Goal: Information Seeking & Learning: Learn about a topic

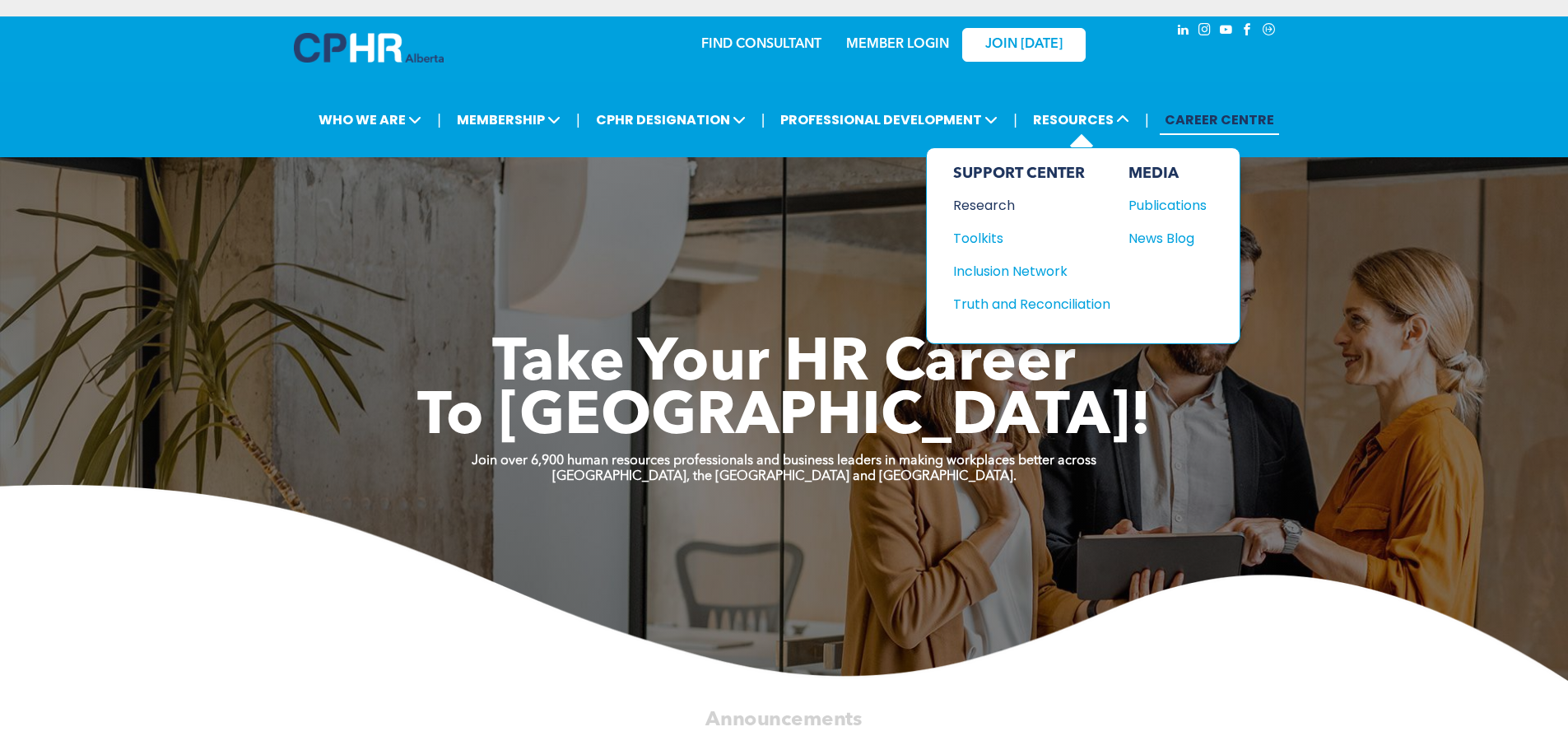
click at [968, 207] on div "Research" at bounding box center [1024, 206] width 142 height 21
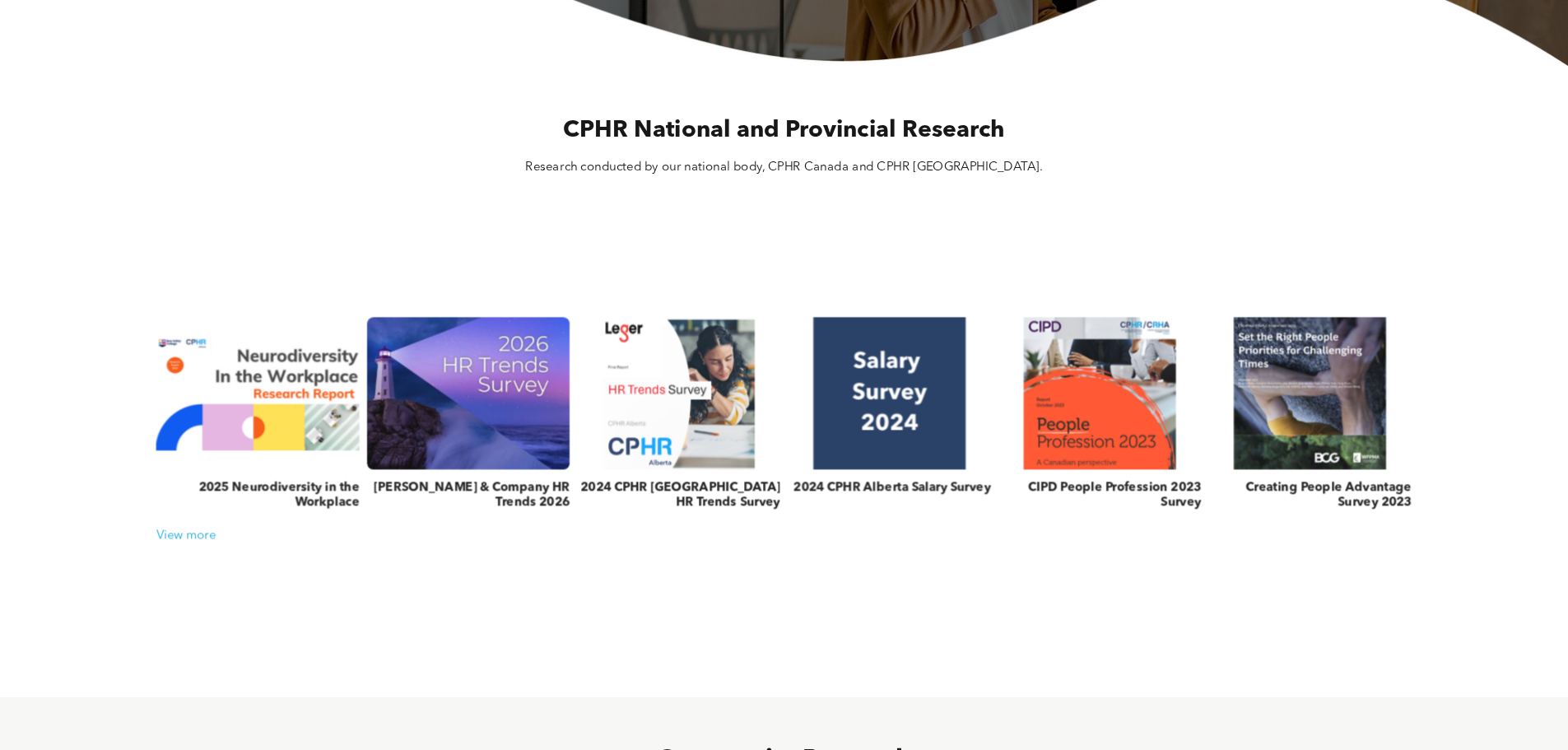
scroll to position [576, 0]
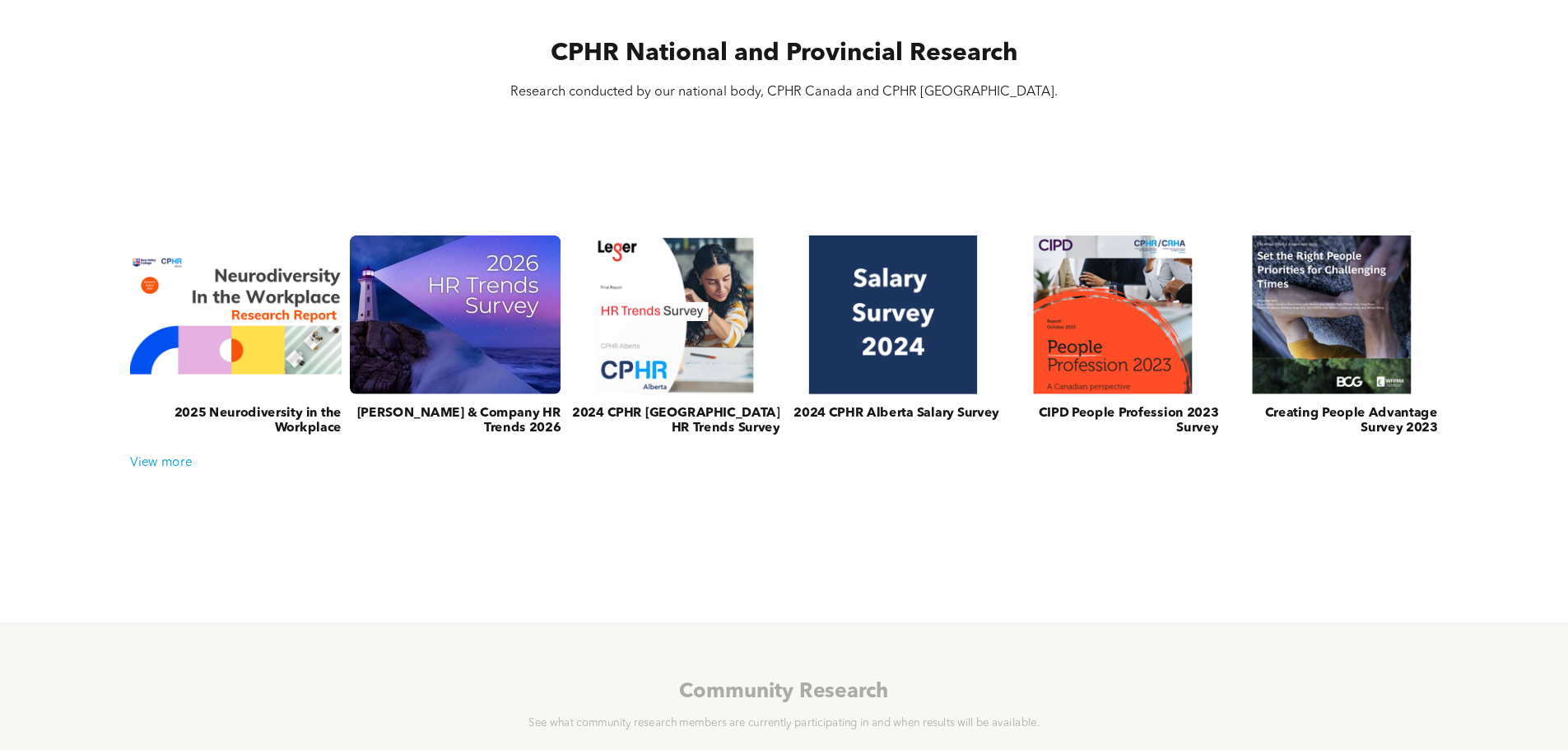
click at [891, 287] on link at bounding box center [894, 315] width 224 height 168
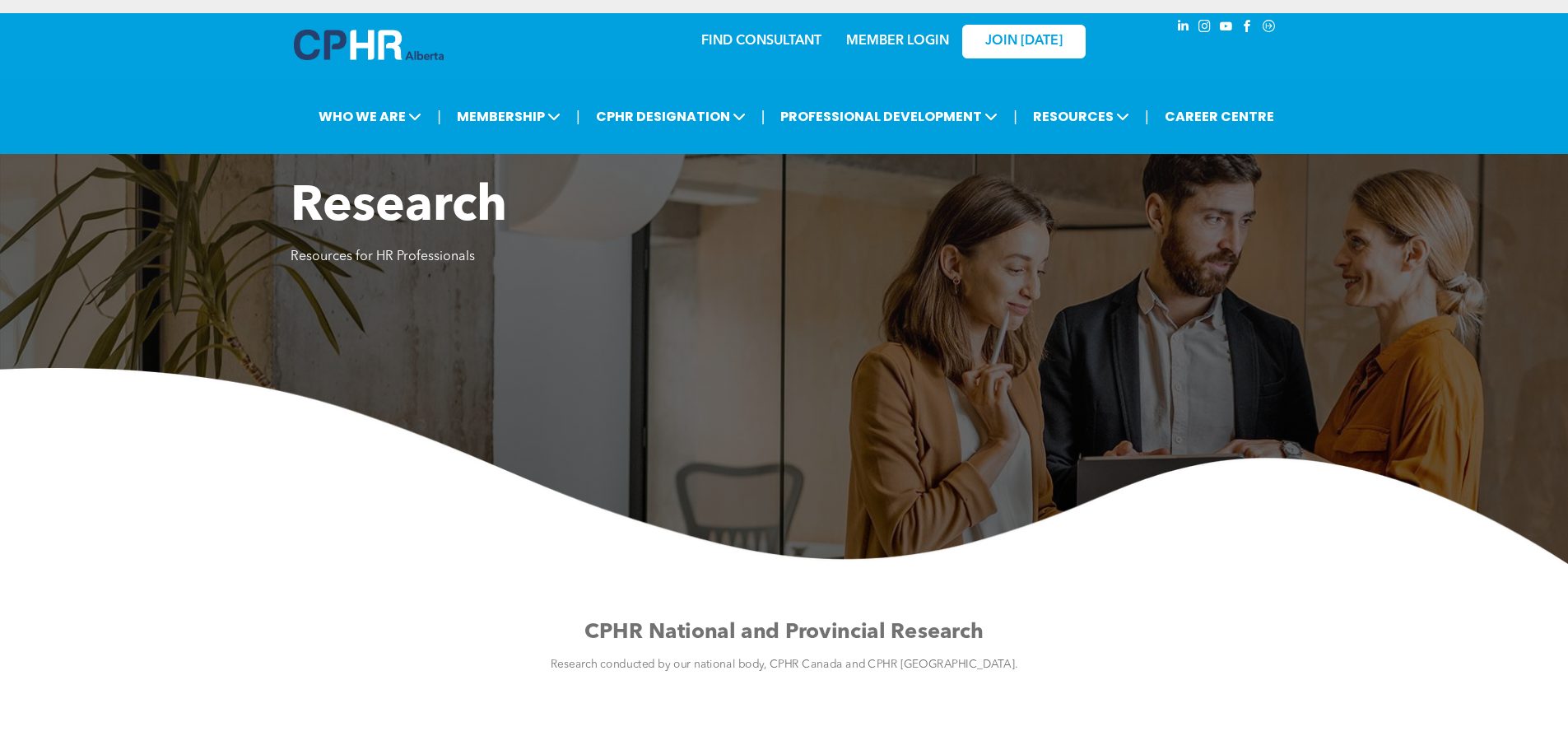
scroll to position [0, 0]
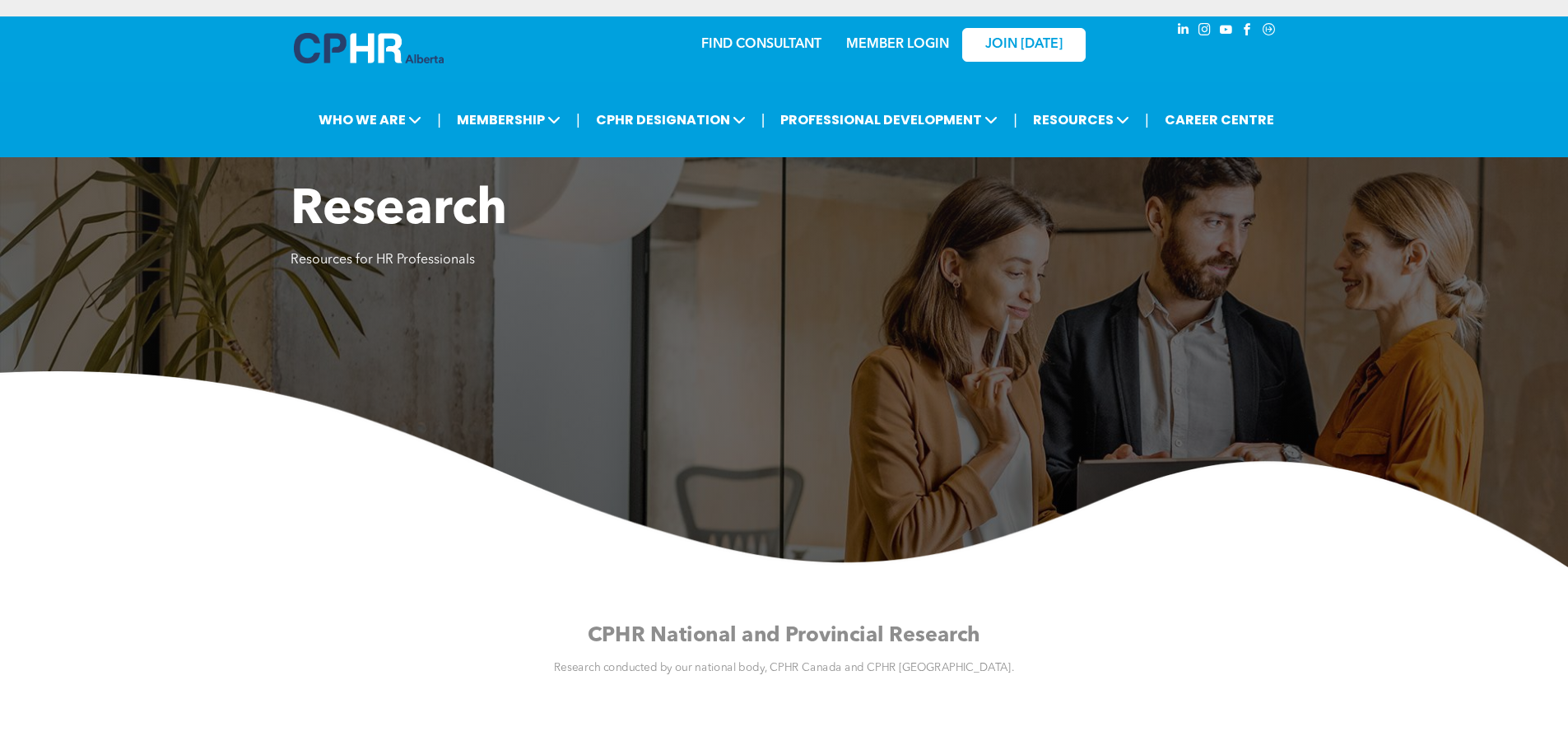
click at [400, 30] on div at bounding box center [372, 51] width 164 height 70
click at [388, 46] on img at bounding box center [369, 47] width 150 height 30
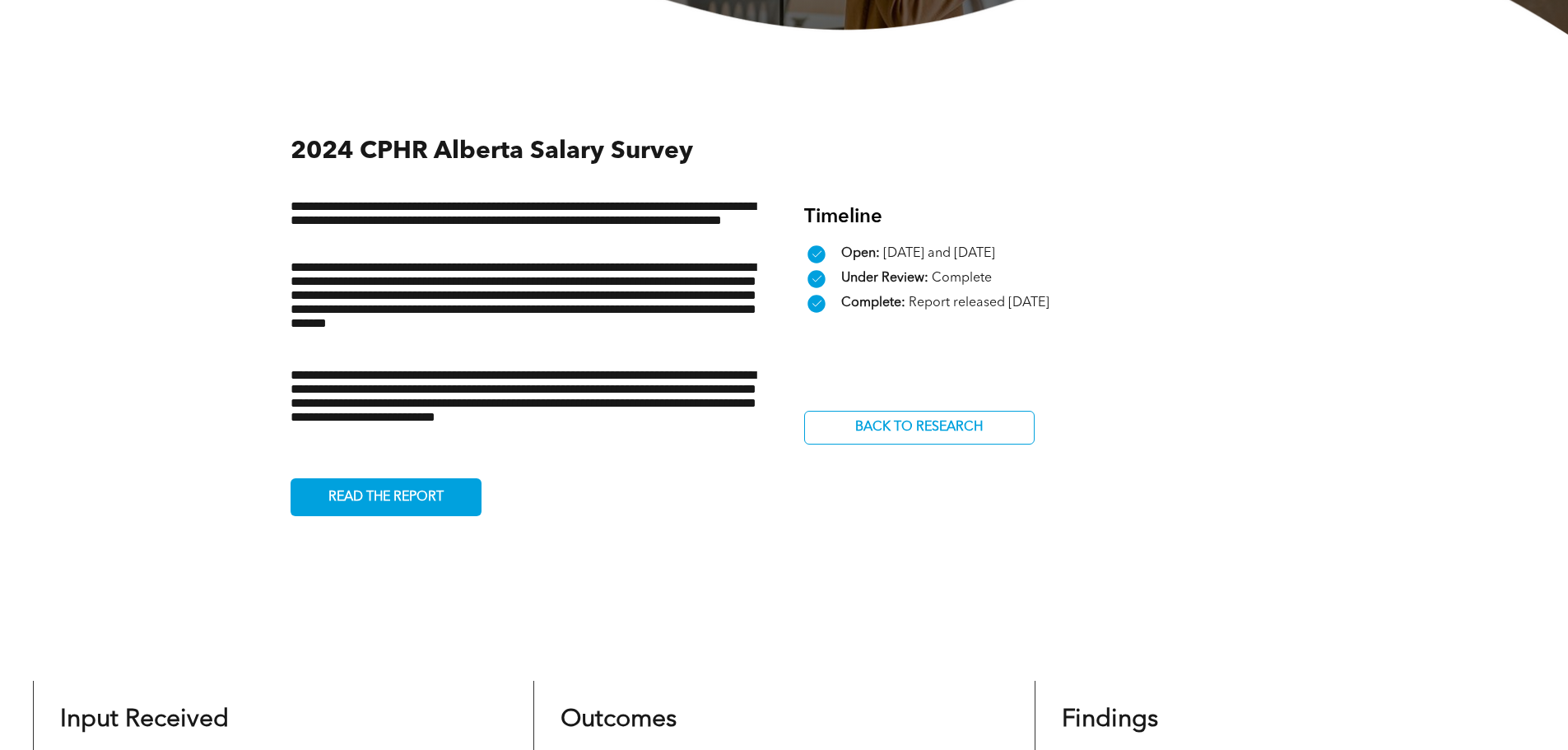
scroll to position [576, 0]
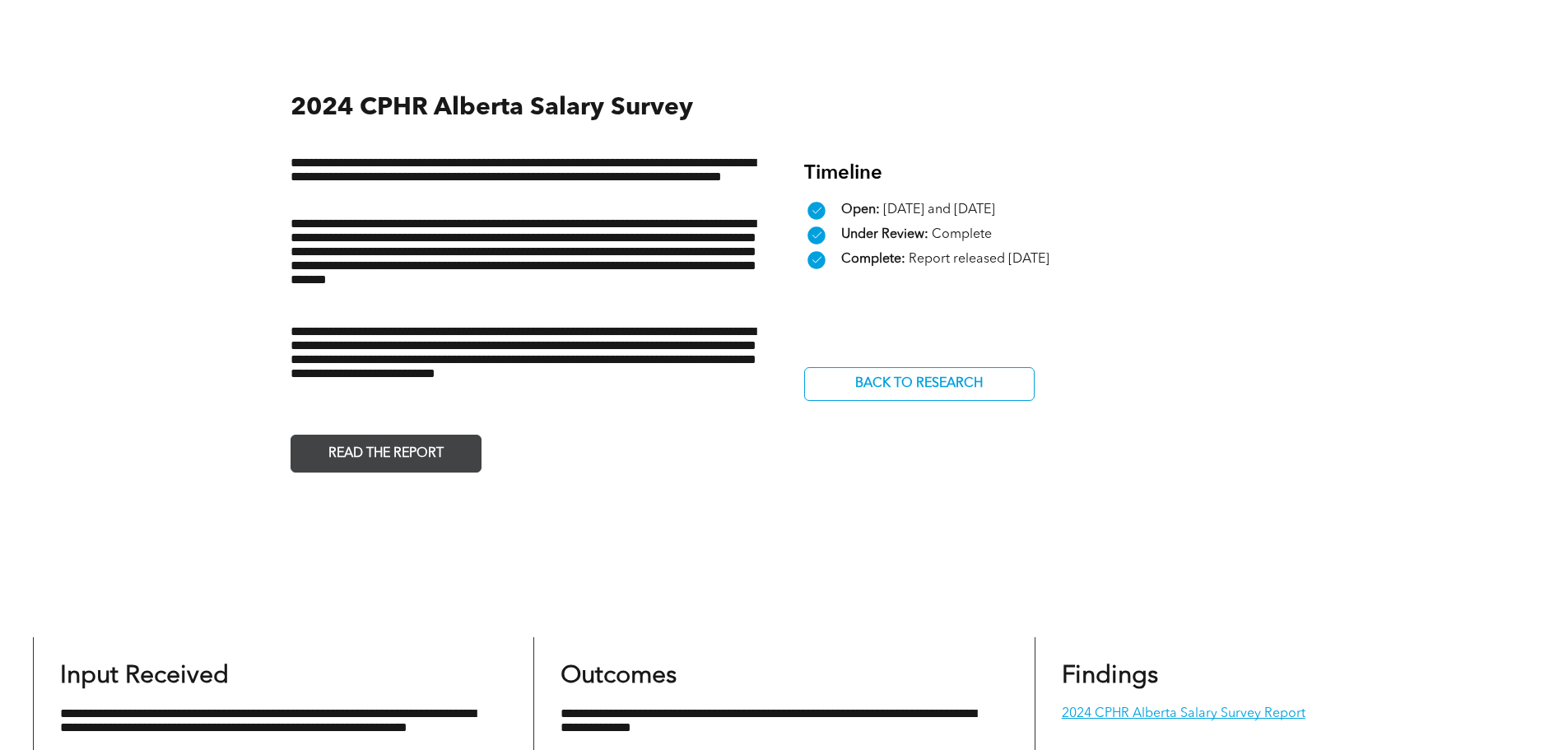
click at [365, 458] on span "READ THE REPORT" at bounding box center [385, 453] width 126 height 32
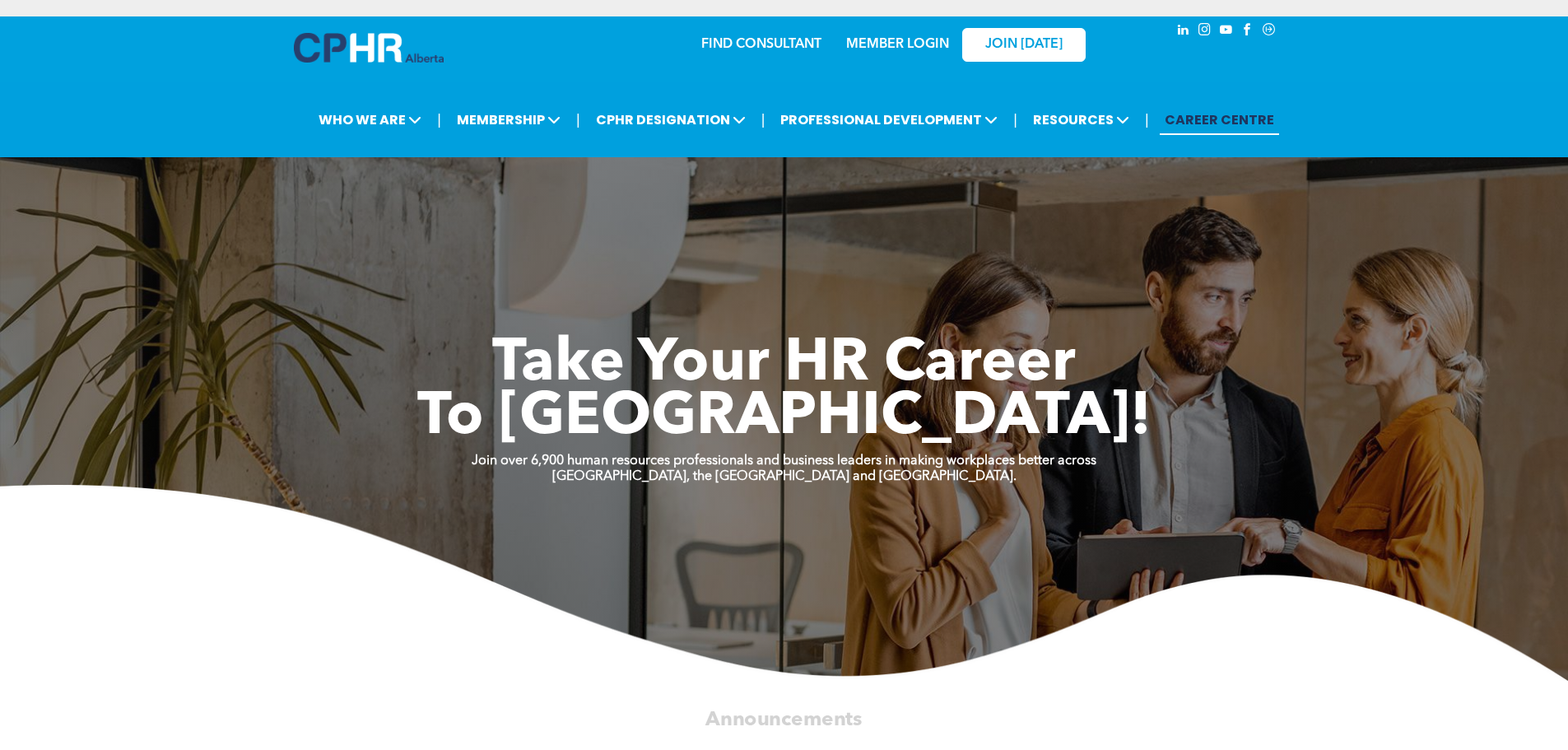
click at [1202, 121] on link "CAREER CENTRE" at bounding box center [1219, 120] width 120 height 30
